Goal: Navigation & Orientation: Find specific page/section

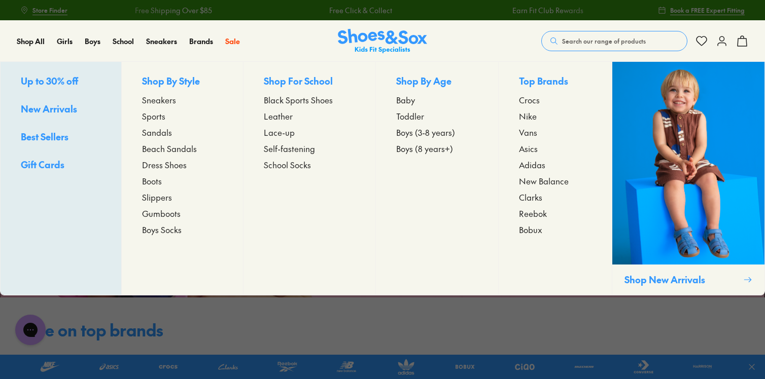
click at [152, 100] on span "Sneakers" at bounding box center [159, 100] width 34 height 12
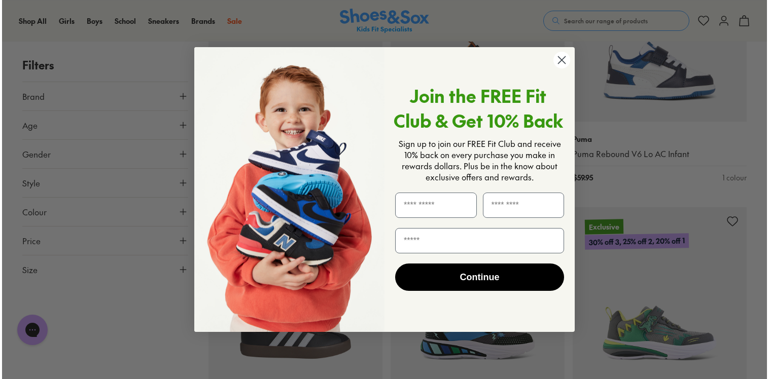
scroll to position [1641, 0]
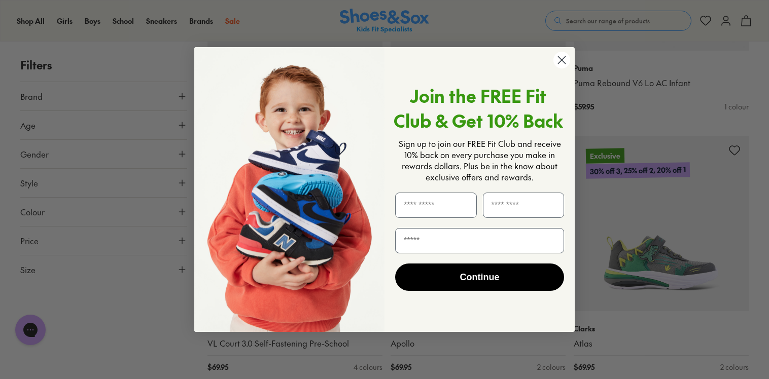
click at [563, 63] on circle "Close dialog" at bounding box center [561, 60] width 17 height 17
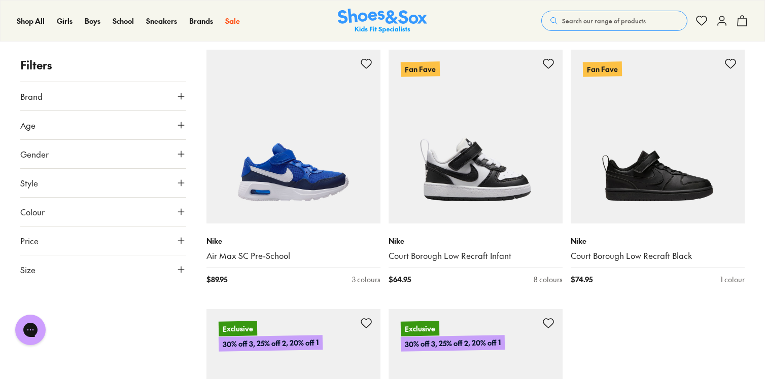
scroll to position [2503, 0]
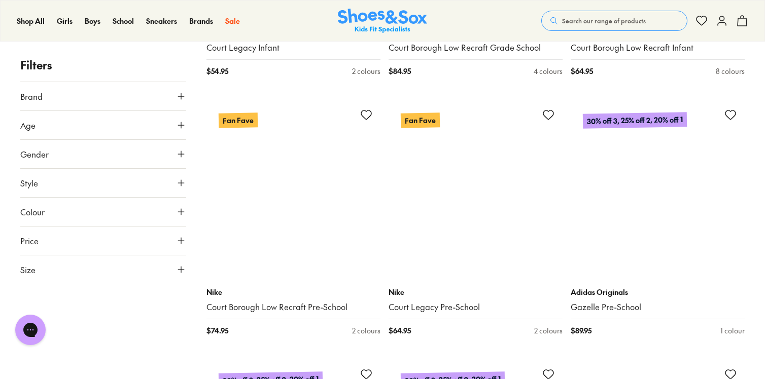
scroll to position [5047, 0]
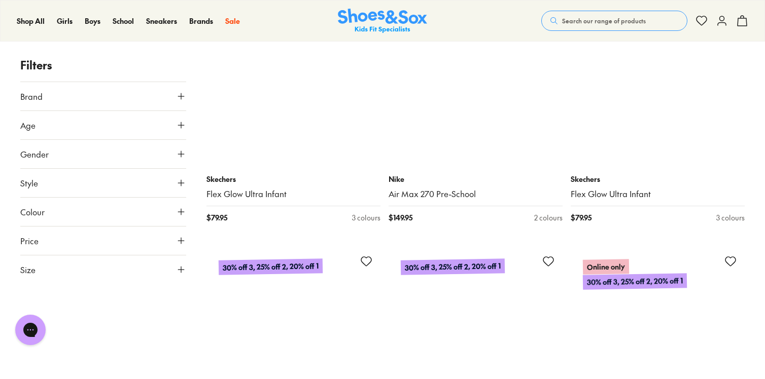
scroll to position [7238, 0]
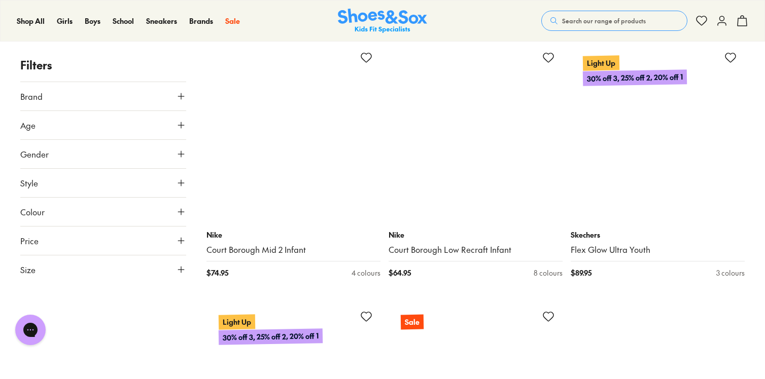
scroll to position [10820, 0]
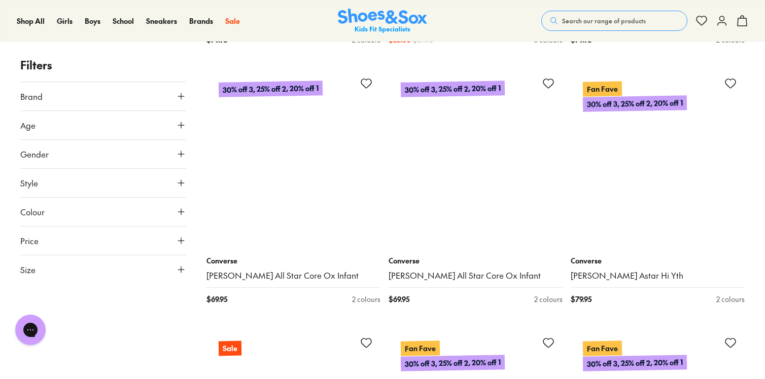
scroll to position [11828, 0]
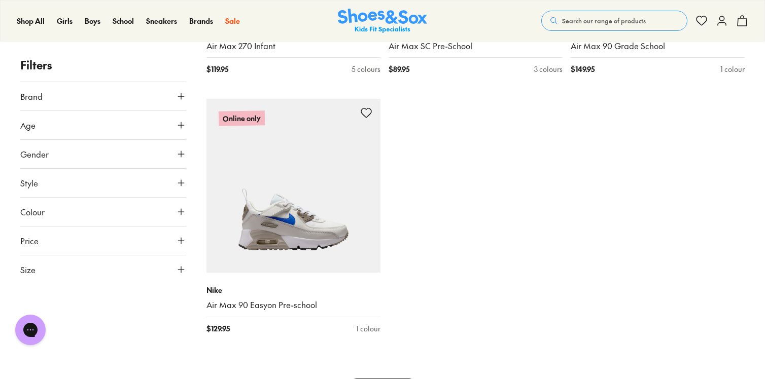
scroll to position [13896, 0]
